Goal: Information Seeking & Learning: Learn about a topic

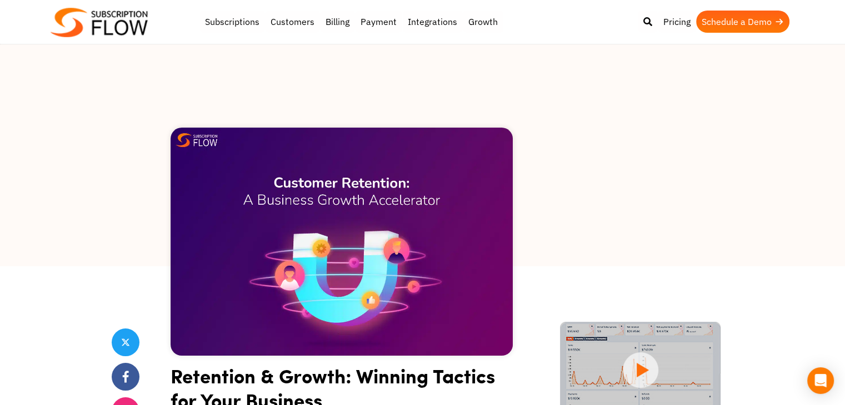
click at [424, 259] on img at bounding box center [341, 242] width 342 height 228
